Goal: Book appointment/travel/reservation

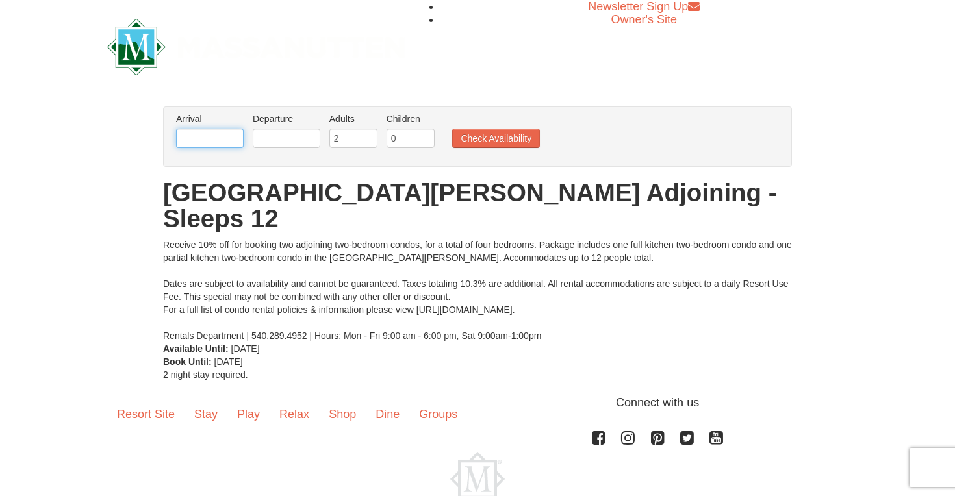
click at [211, 138] on input "text" at bounding box center [210, 138] width 68 height 19
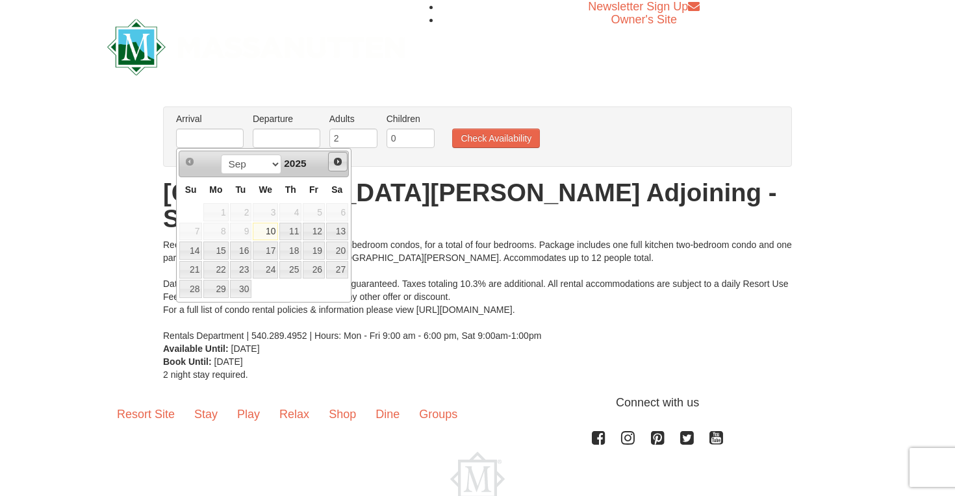
click at [339, 162] on span "Next" at bounding box center [338, 162] width 10 height 10
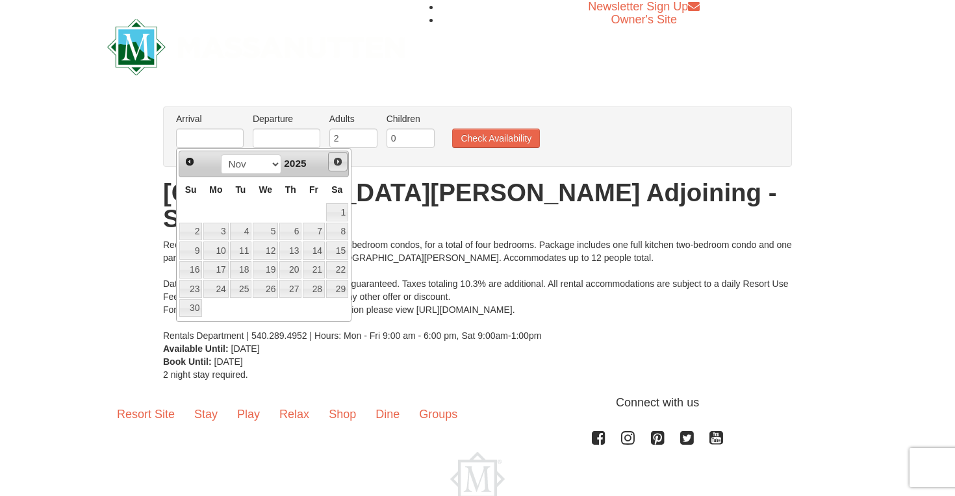
click at [339, 162] on span "Next" at bounding box center [338, 162] width 10 height 10
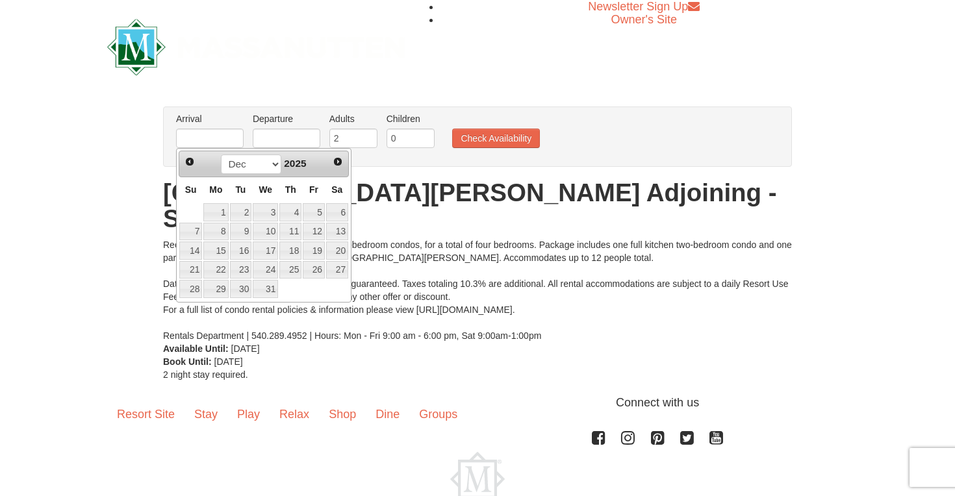
click at [339, 162] on span "Next" at bounding box center [338, 162] width 10 height 10
click at [338, 210] on link "4" at bounding box center [337, 212] width 22 height 18
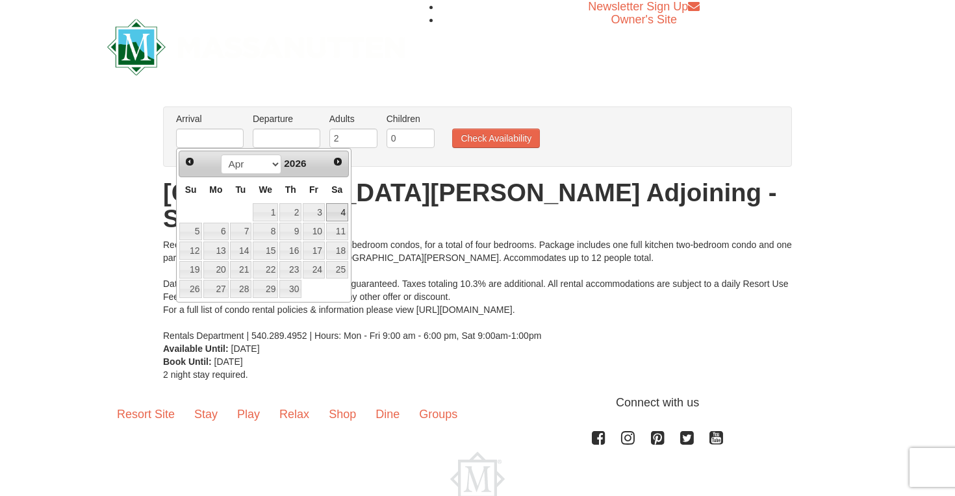
type input "[DATE]"
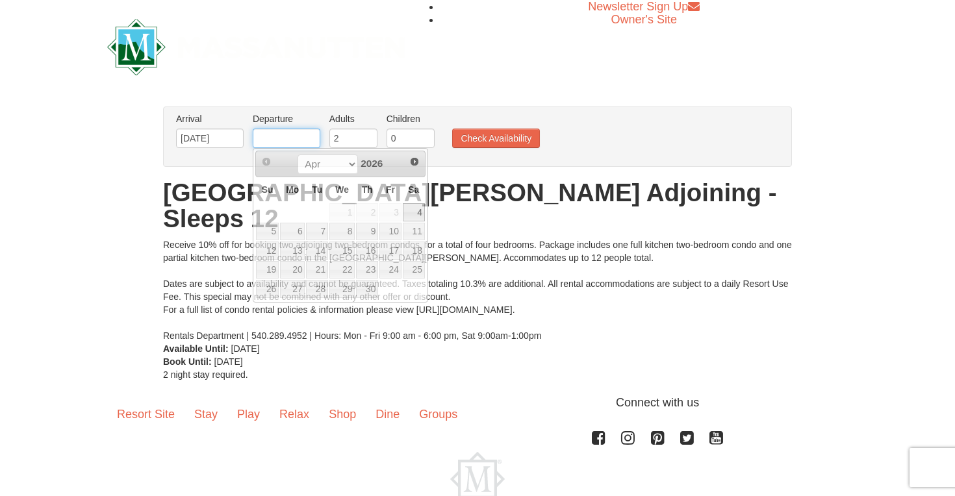
click at [305, 137] on input "text" at bounding box center [287, 138] width 68 height 19
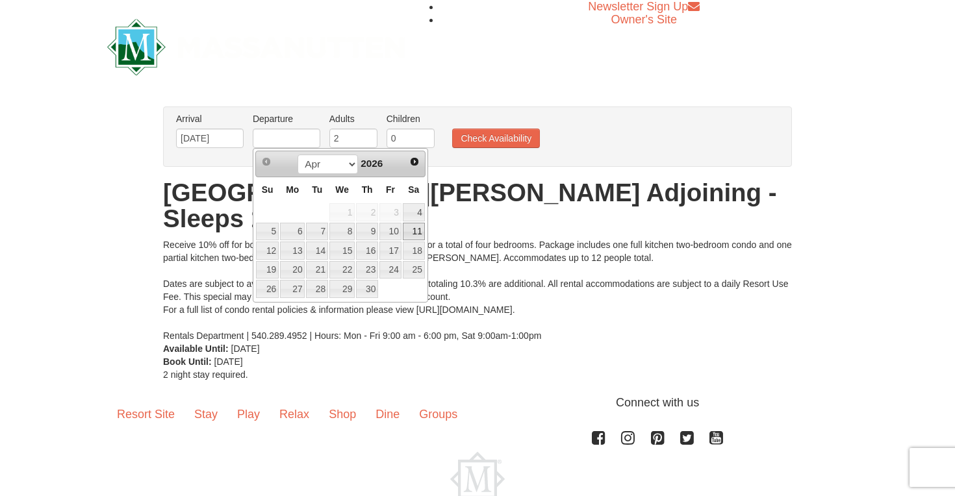
click at [417, 227] on link "11" at bounding box center [414, 232] width 22 height 18
type input "[DATE]"
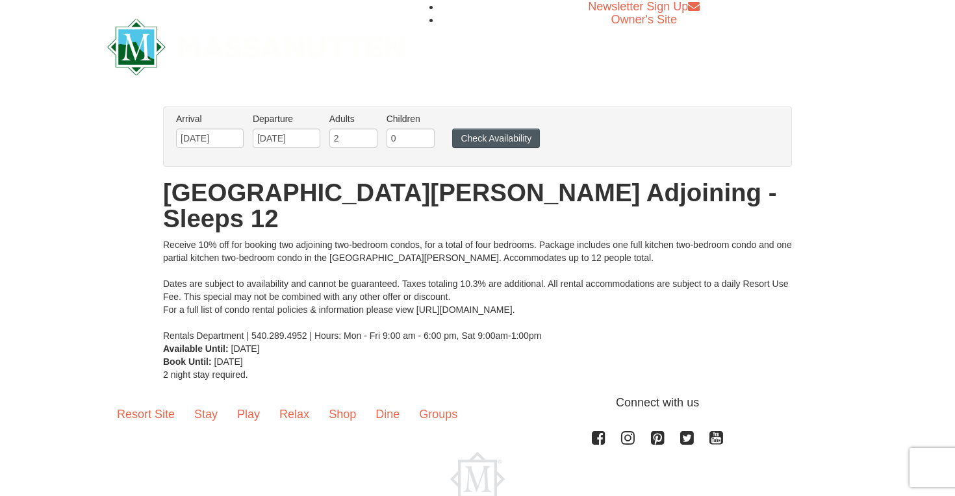
click at [509, 138] on button "Check Availability" at bounding box center [496, 138] width 88 height 19
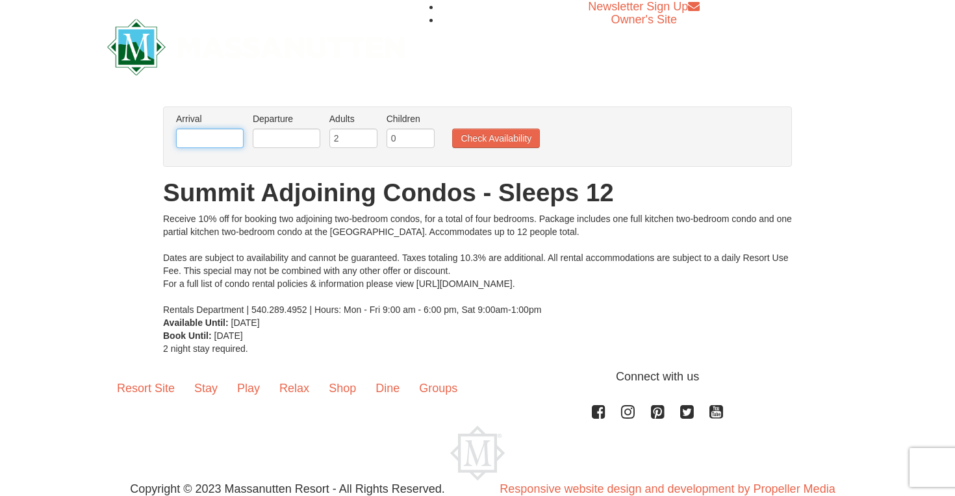
click at [211, 139] on input "text" at bounding box center [210, 138] width 68 height 19
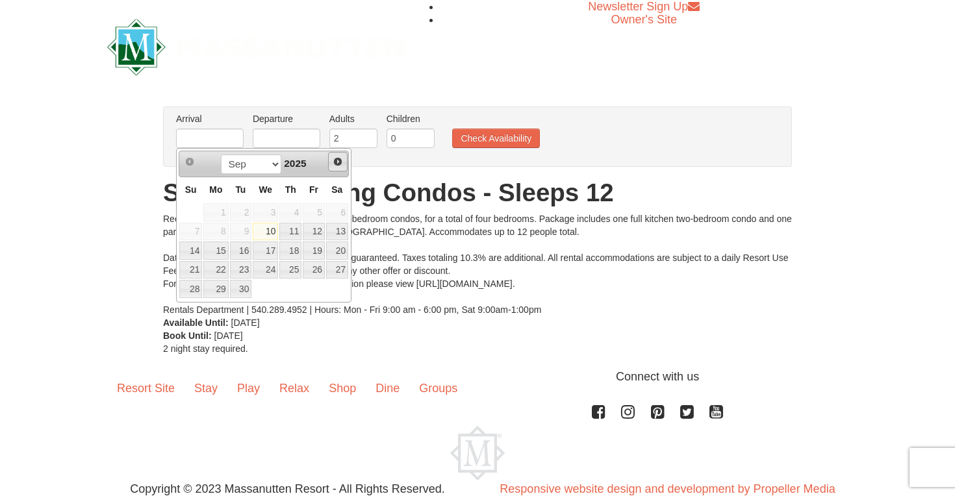
click at [339, 160] on span "Next" at bounding box center [338, 162] width 10 height 10
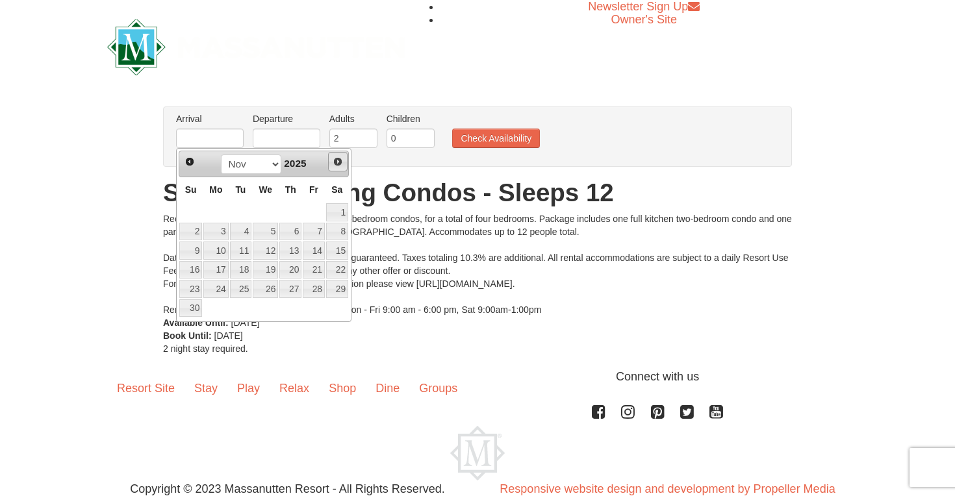
click at [339, 160] on span "Next" at bounding box center [338, 162] width 10 height 10
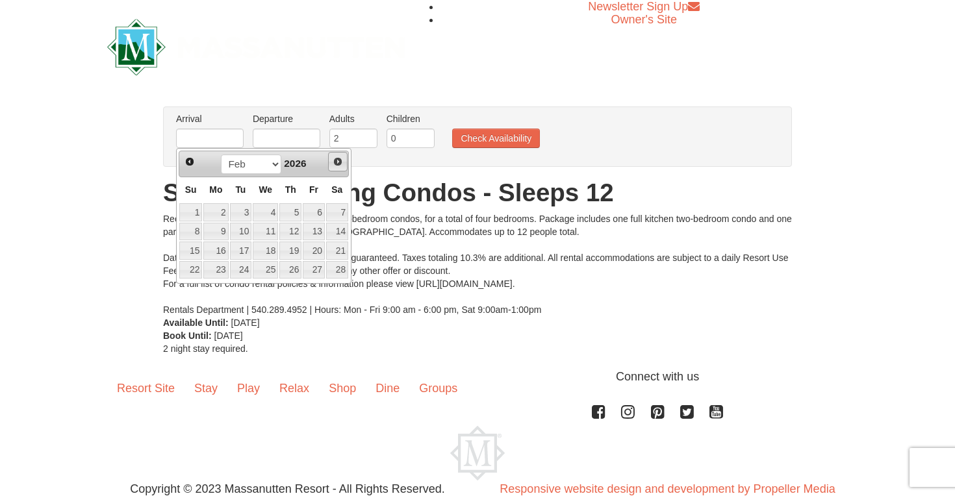
click at [339, 160] on span "Next" at bounding box center [338, 162] width 10 height 10
click at [341, 210] on link "4" at bounding box center [337, 212] width 22 height 18
type input "[DATE]"
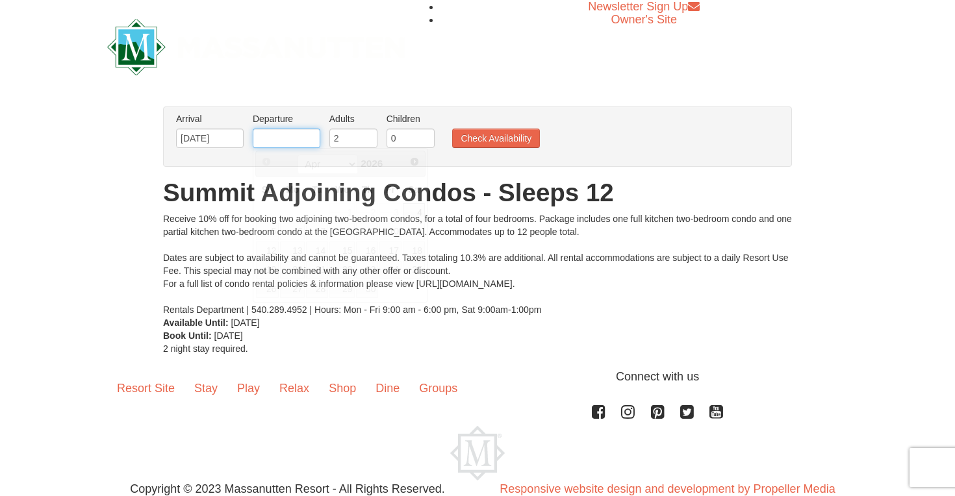
click at [292, 137] on input "text" at bounding box center [287, 138] width 68 height 19
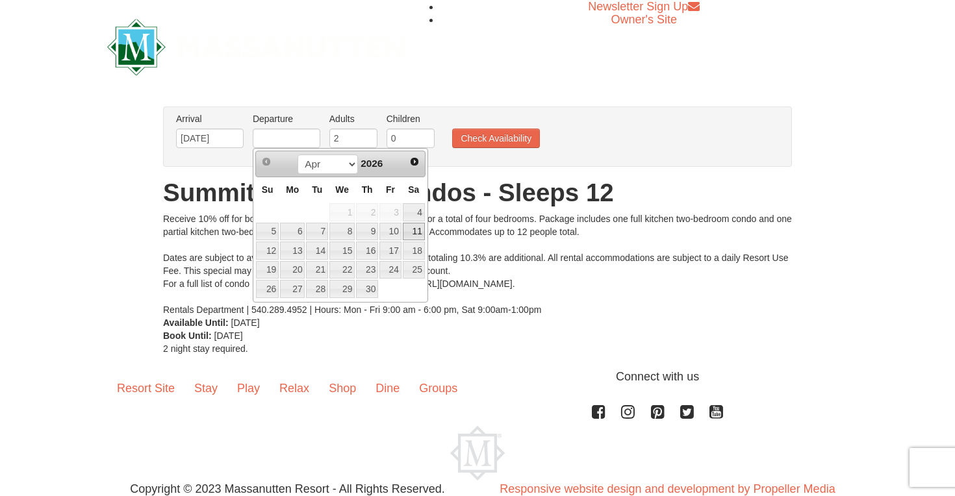
click at [414, 231] on link "11" at bounding box center [414, 232] width 22 height 18
type input "[DATE]"
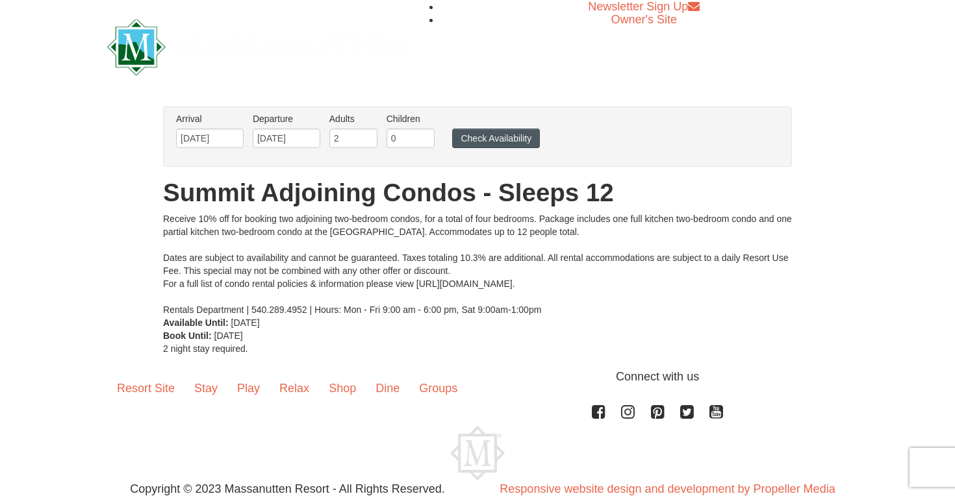
click at [511, 138] on button "Check Availability" at bounding box center [496, 138] width 88 height 19
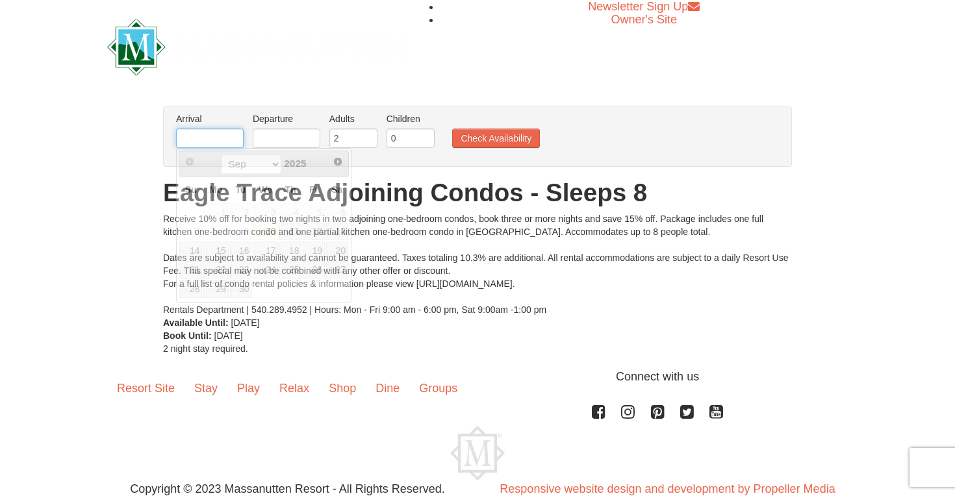
click at [213, 132] on input "text" at bounding box center [210, 138] width 68 height 19
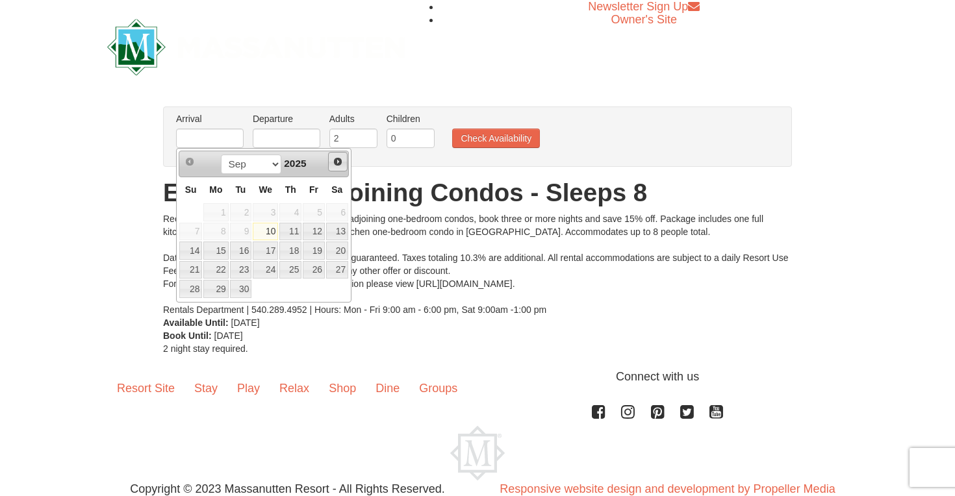
click at [338, 161] on span "Next" at bounding box center [338, 162] width 10 height 10
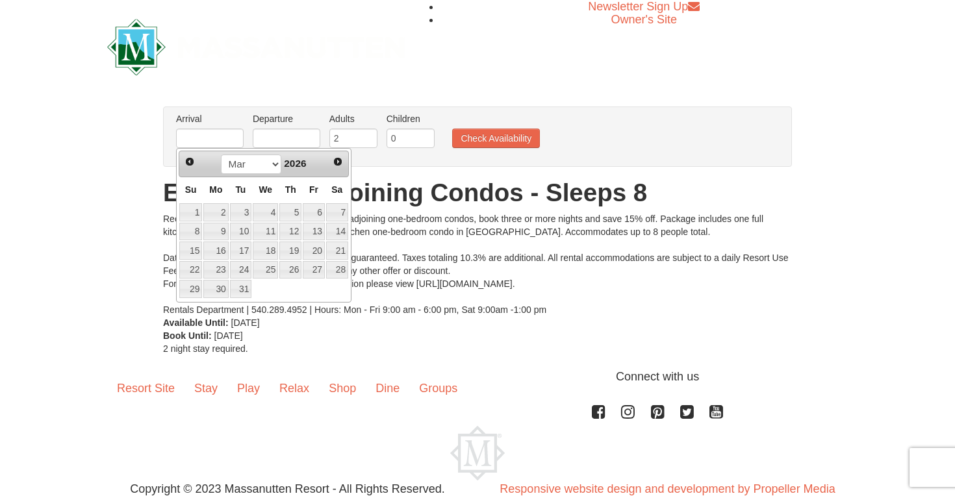
click at [338, 161] on span "Next" at bounding box center [338, 162] width 10 height 10
click at [342, 209] on link "4" at bounding box center [337, 212] width 22 height 18
type input "[DATE]"
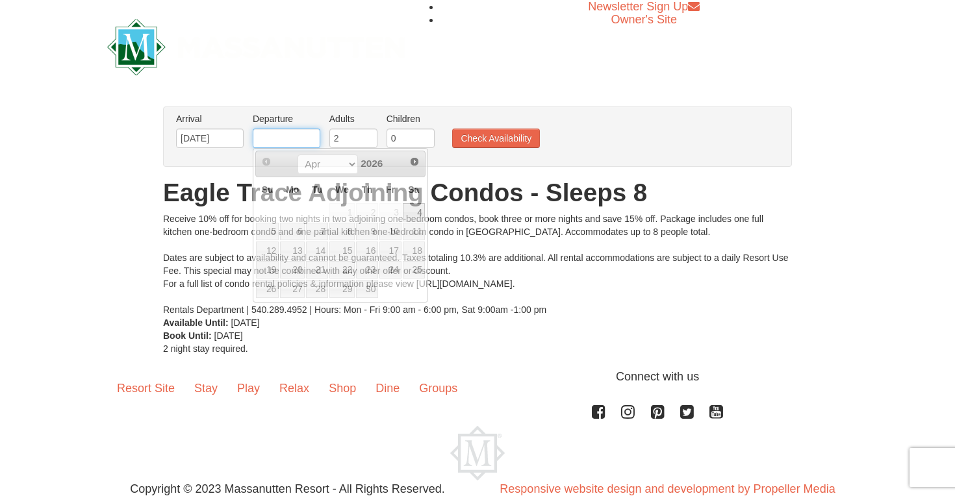
click at [297, 137] on input "text" at bounding box center [287, 138] width 68 height 19
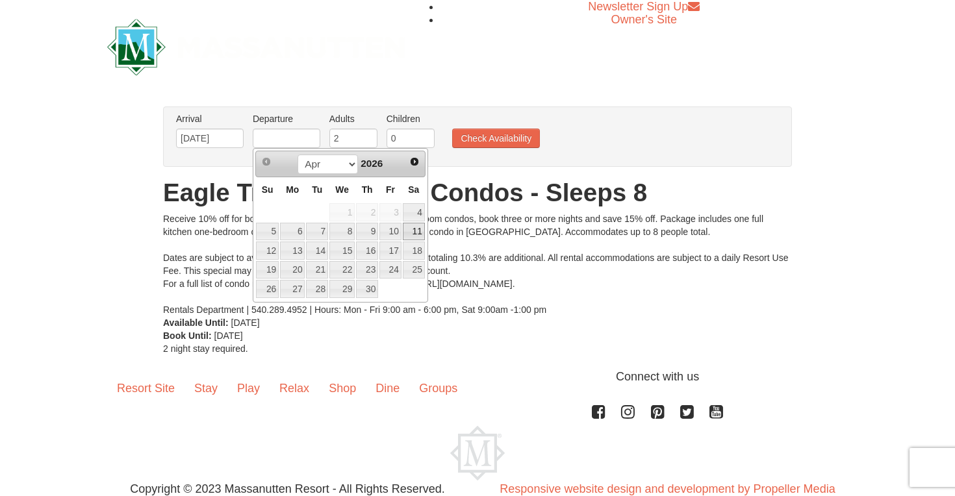
click at [414, 230] on link "11" at bounding box center [414, 232] width 22 height 18
type input "[DATE]"
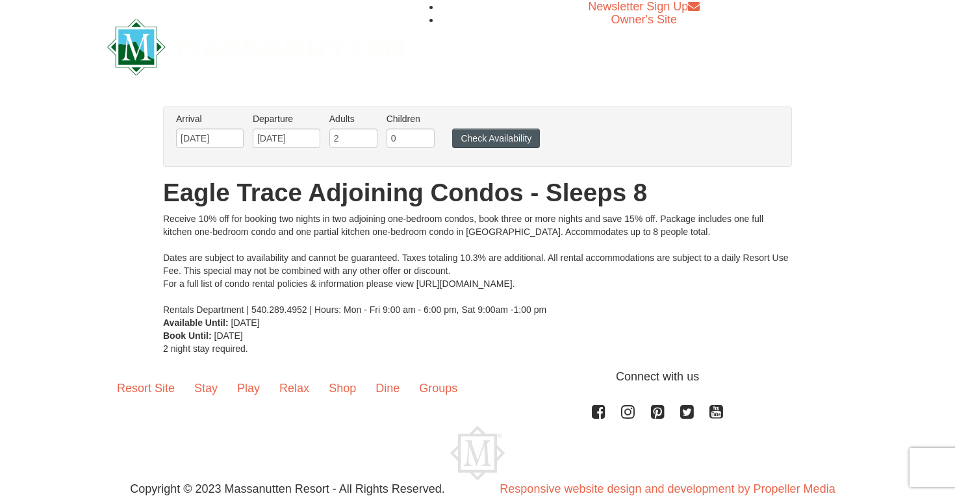
click at [478, 139] on button "Check Availability" at bounding box center [496, 138] width 88 height 19
